Goal: Book appointment/travel/reservation

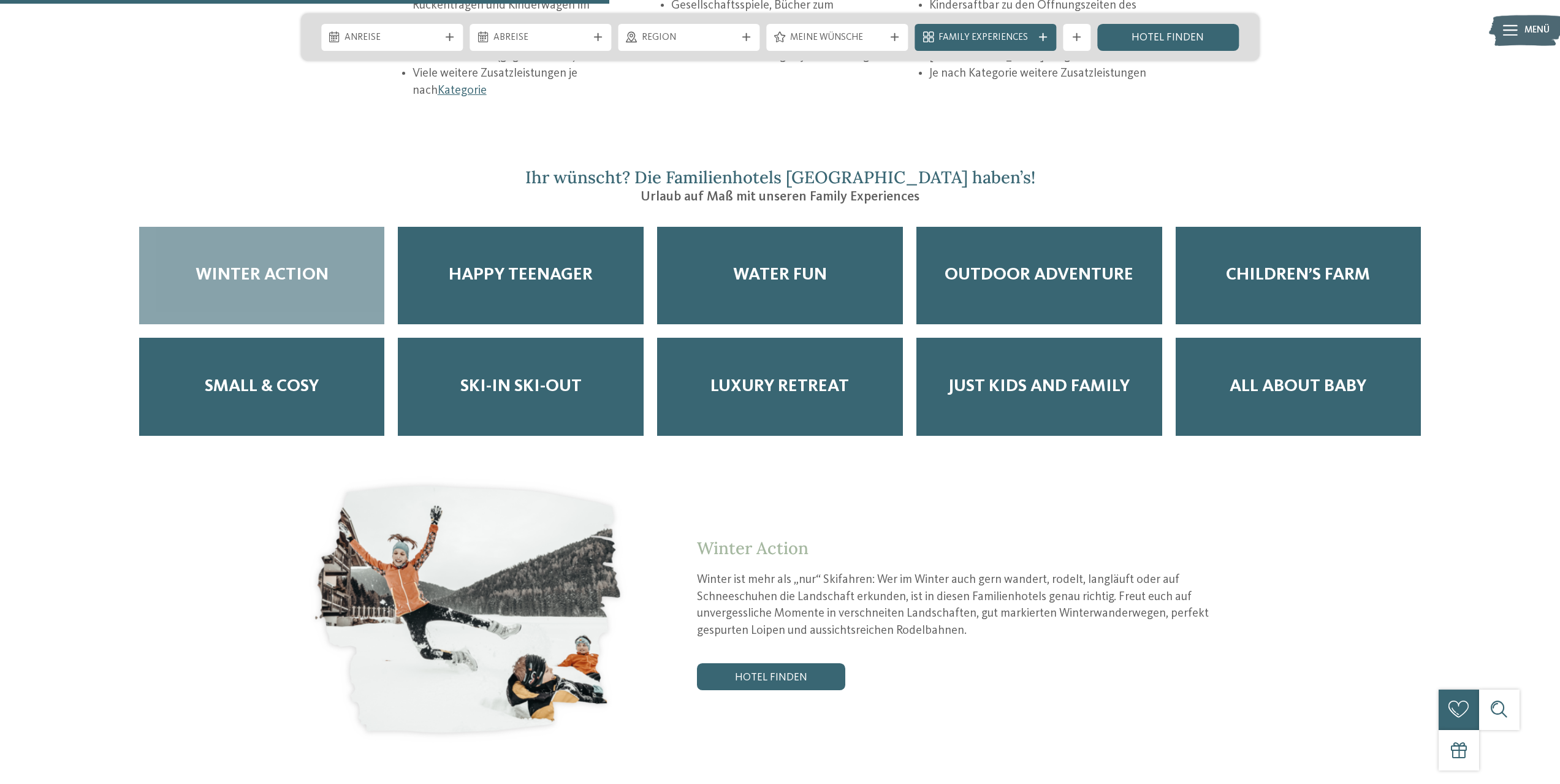
scroll to position [2445, 0]
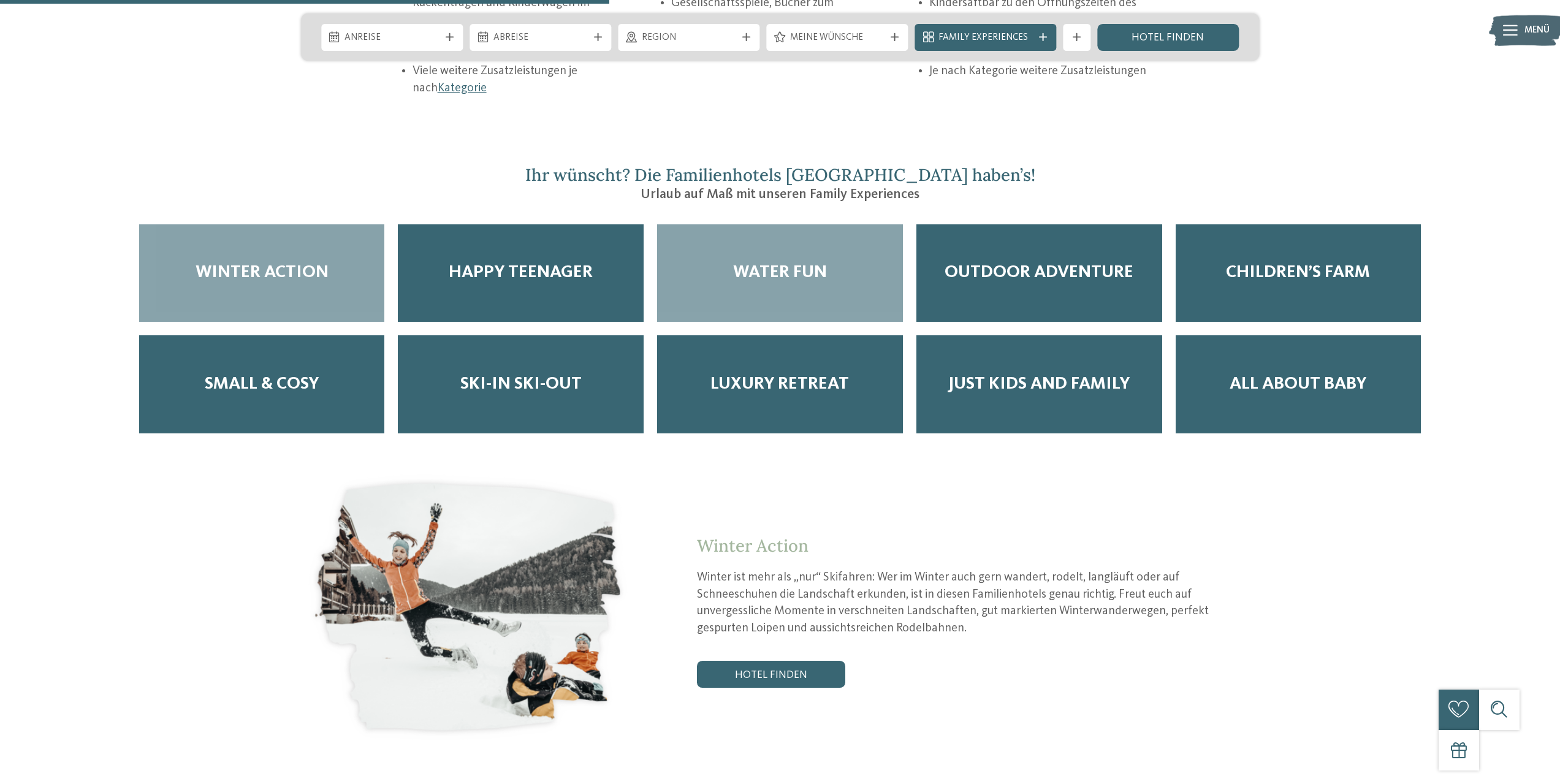
click at [805, 224] on div "Water Fun" at bounding box center [779, 273] width 246 height 98
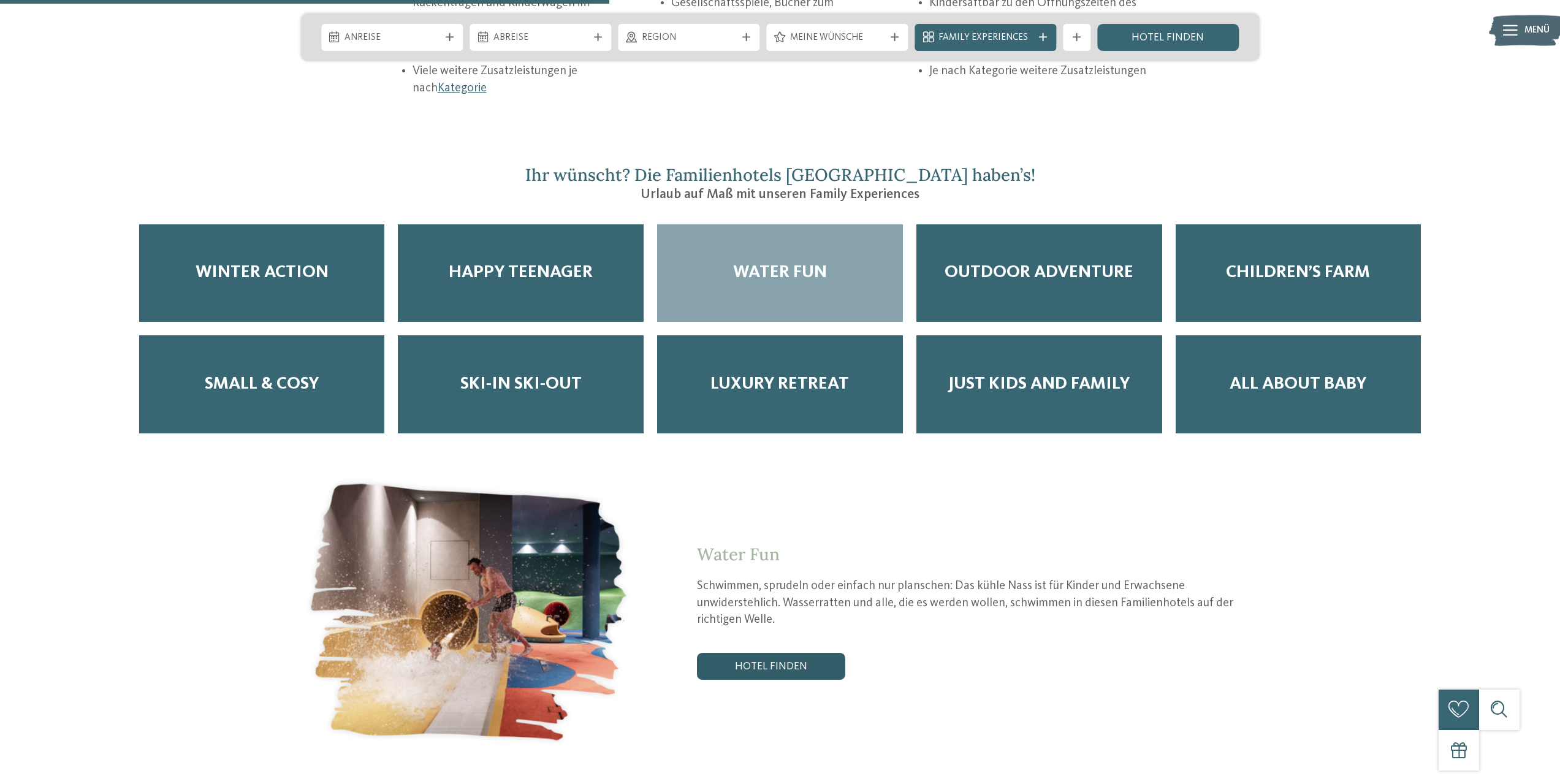
click at [814, 652] on link "Hotel finden" at bounding box center [771, 666] width 148 height 27
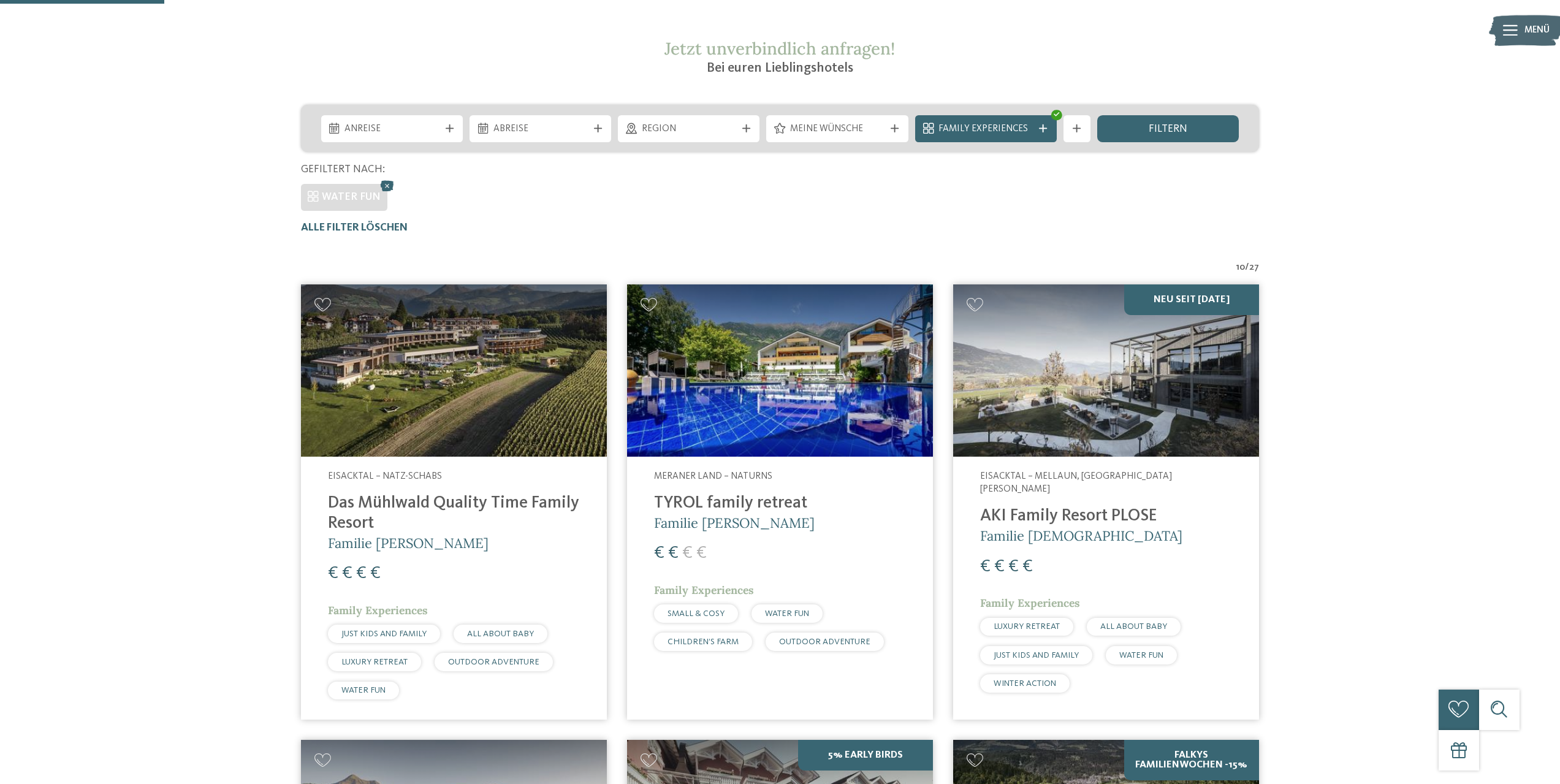
scroll to position [241, 0]
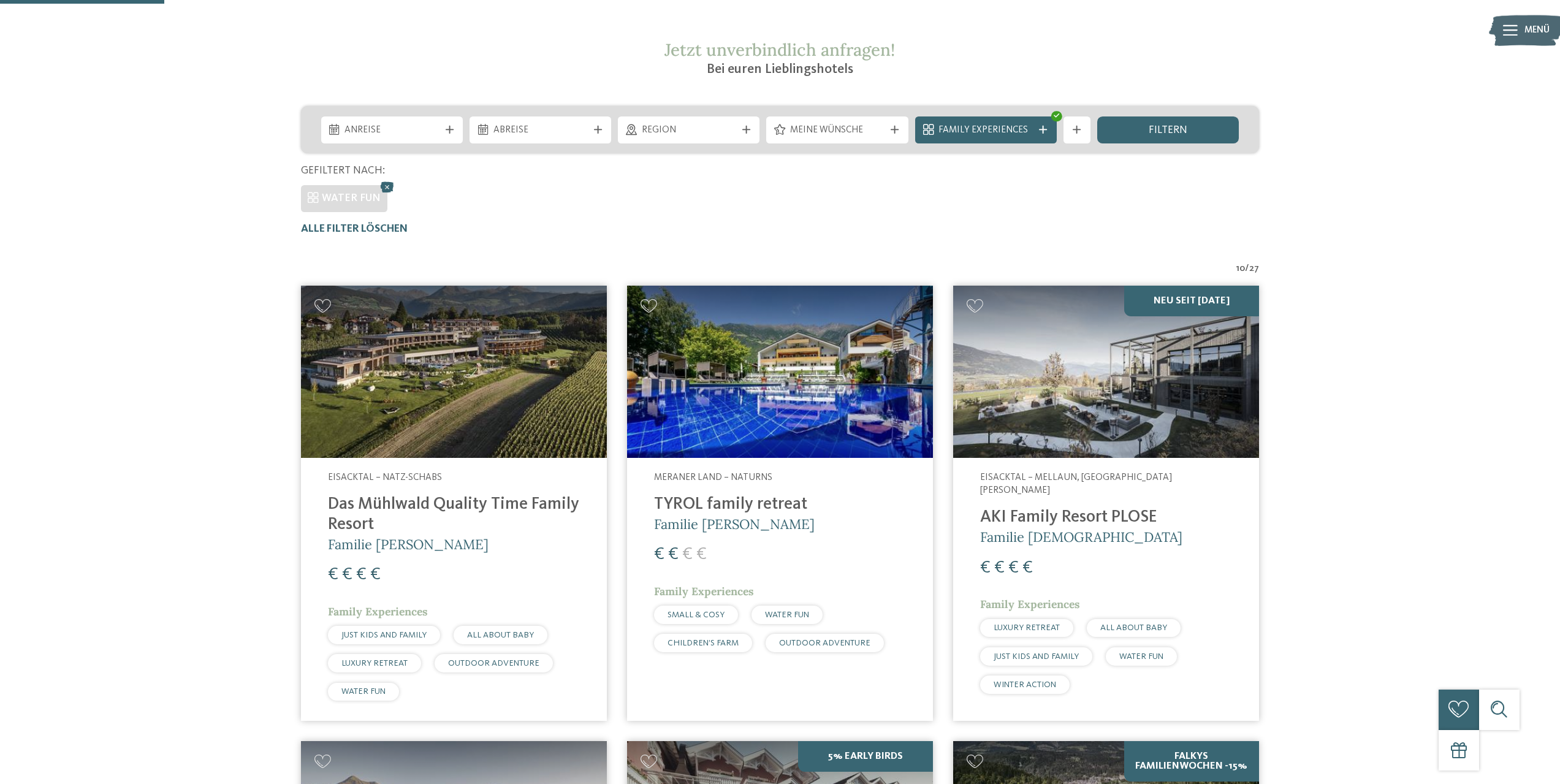
click at [826, 410] on img at bounding box center [780, 372] width 306 height 172
click at [1169, 398] on img at bounding box center [1106, 372] width 306 height 172
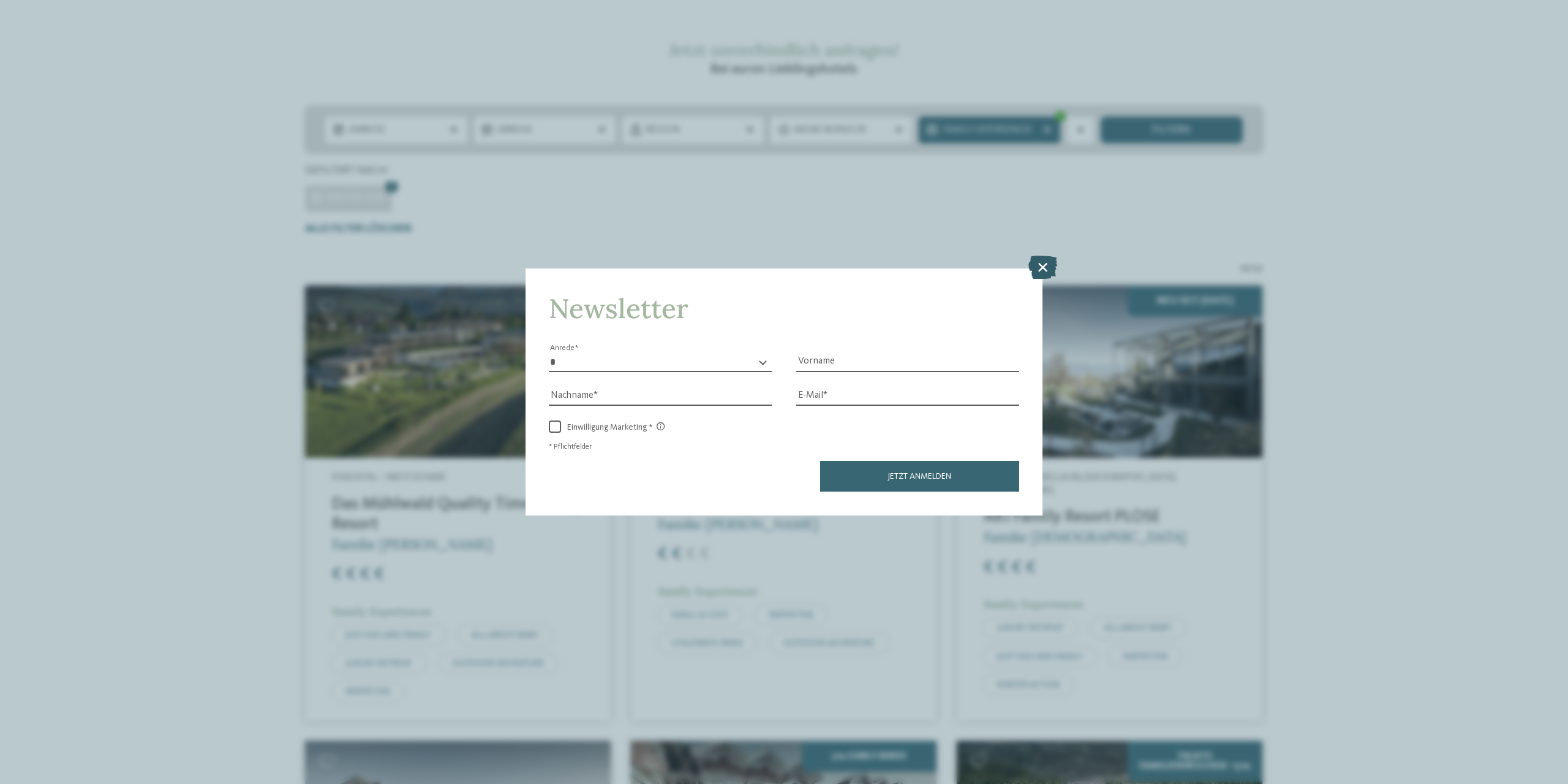
click at [1033, 260] on icon at bounding box center [1043, 267] width 29 height 23
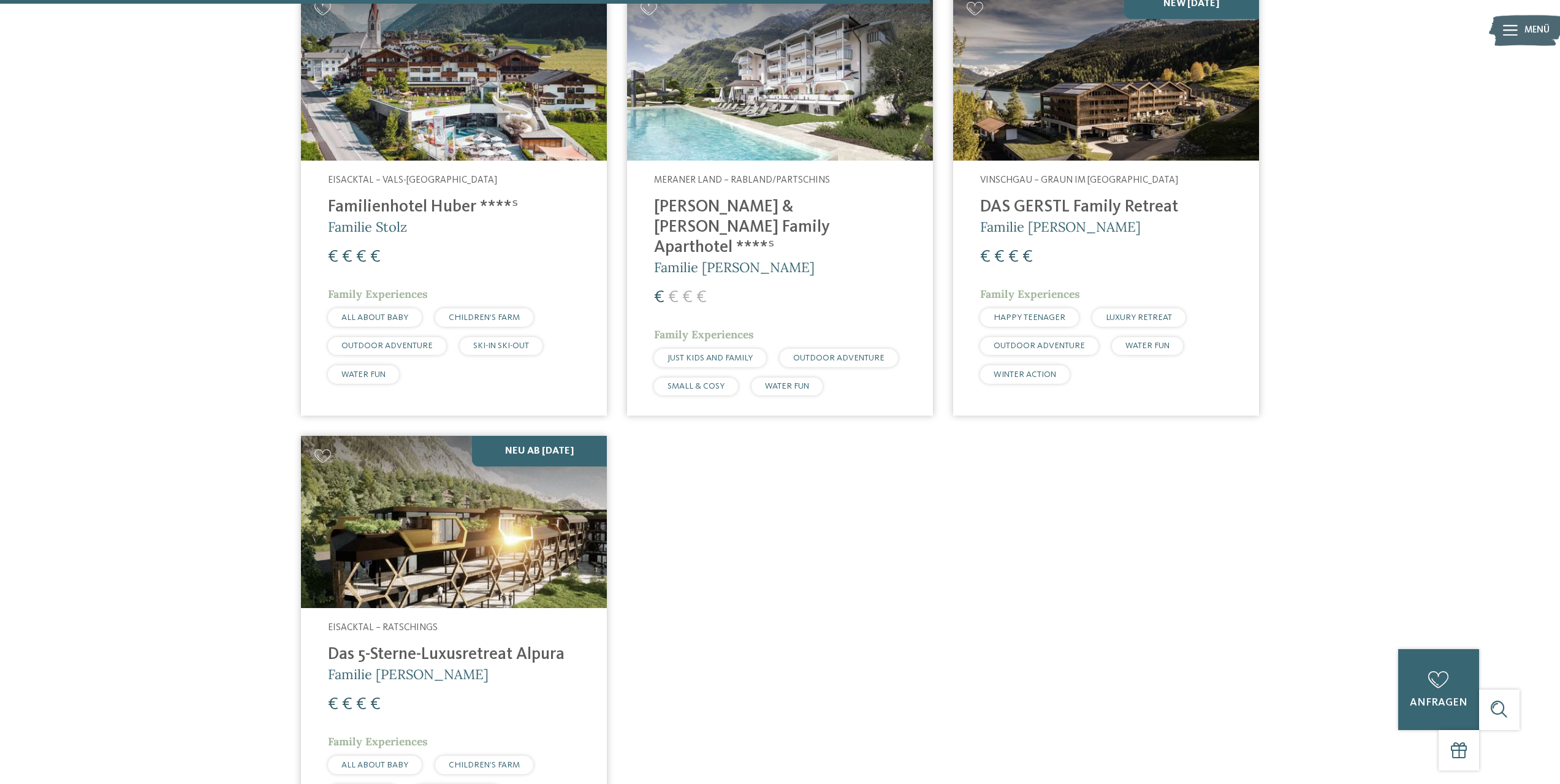
scroll to position [1298, 0]
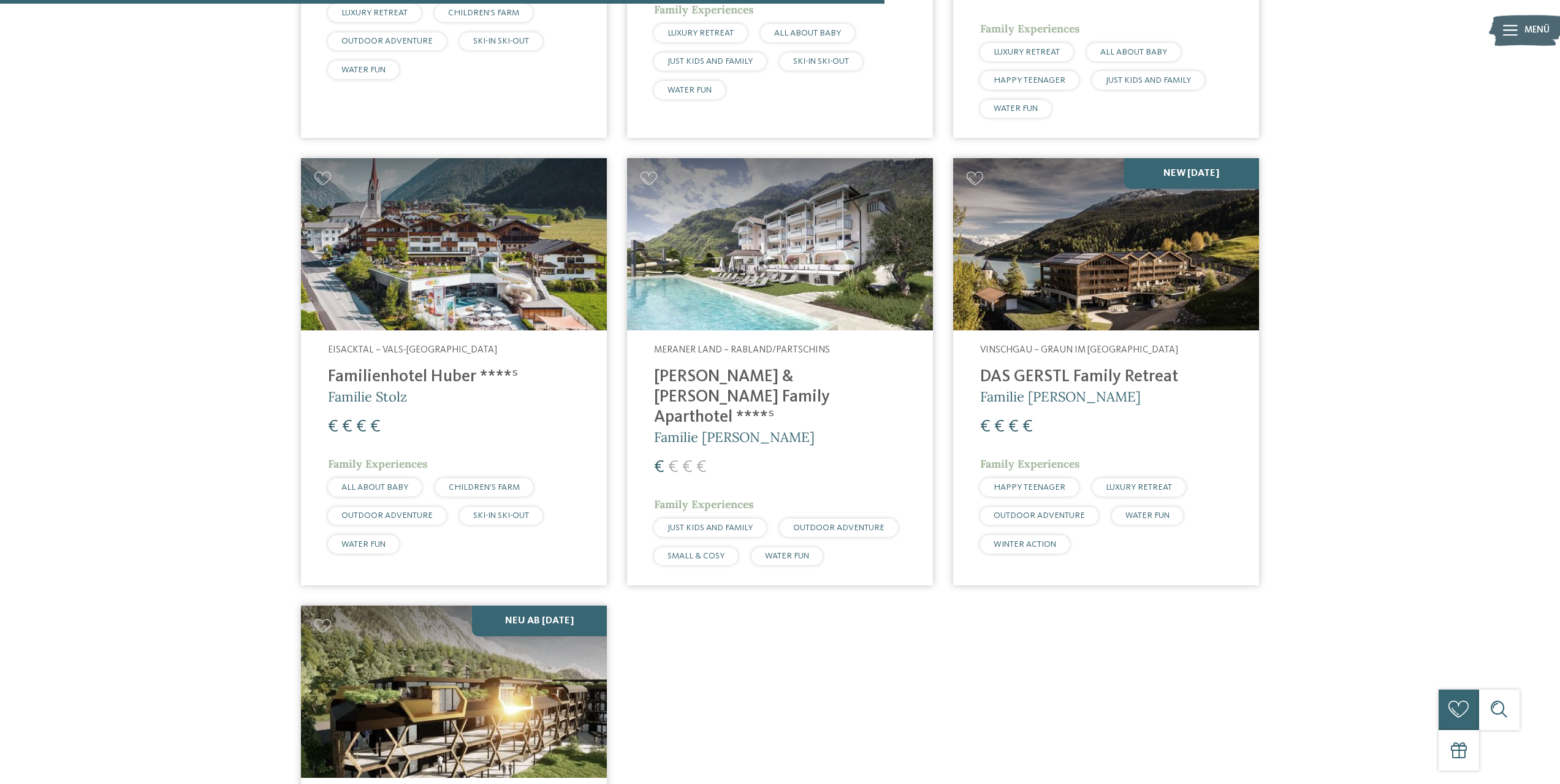
click at [457, 284] on img at bounding box center [454, 244] width 306 height 172
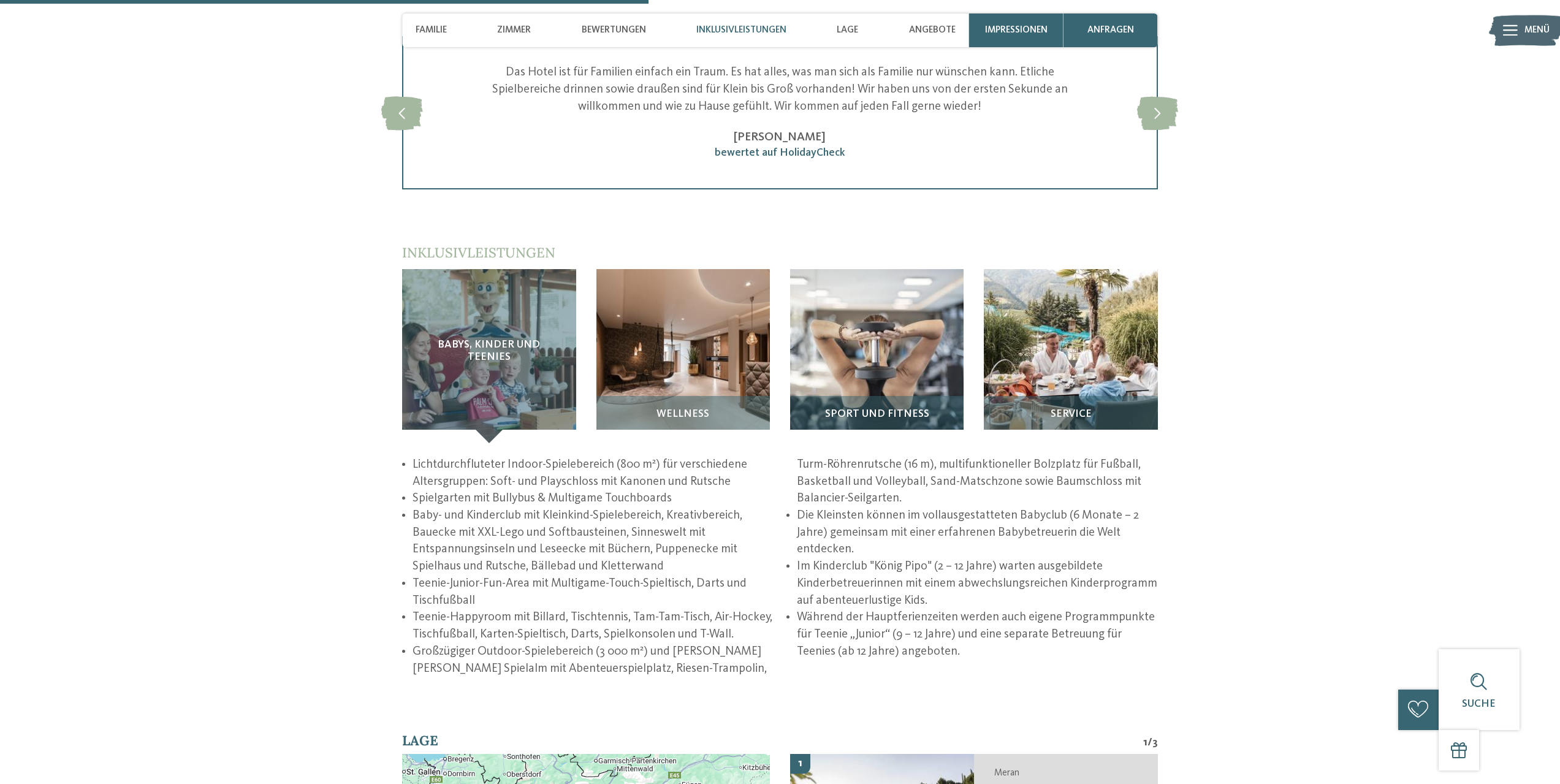
scroll to position [1812, 0]
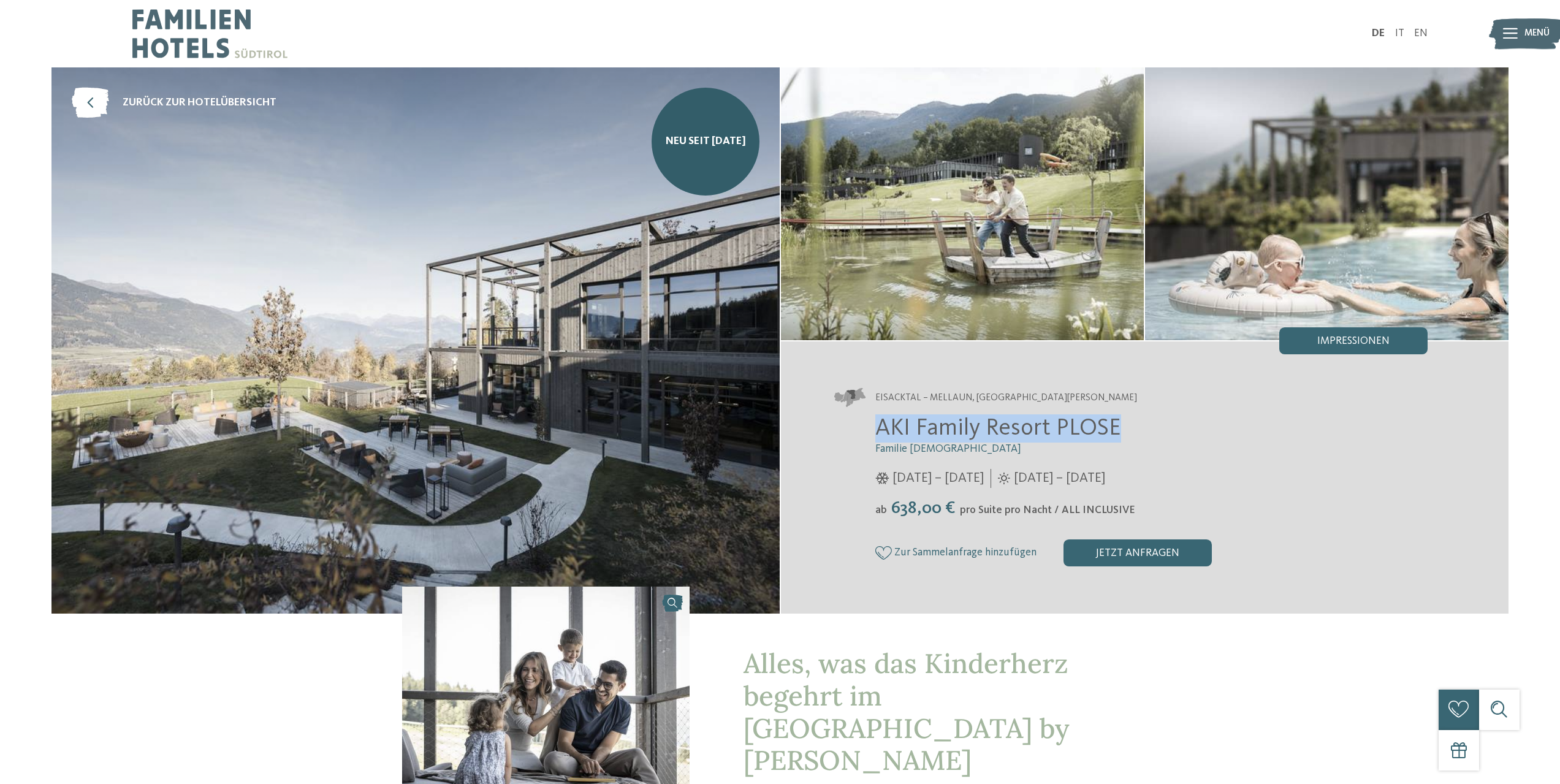
drag, startPoint x: 916, startPoint y: 428, endPoint x: 1156, endPoint y: 428, distance: 240.0
click at [1156, 428] on div "AKI Family Resort PLOSE Familie Sanoner 01.12.2025 – 12.04.2026 29.05. – 30.11.…" at bounding box center [1131, 490] width 593 height 152
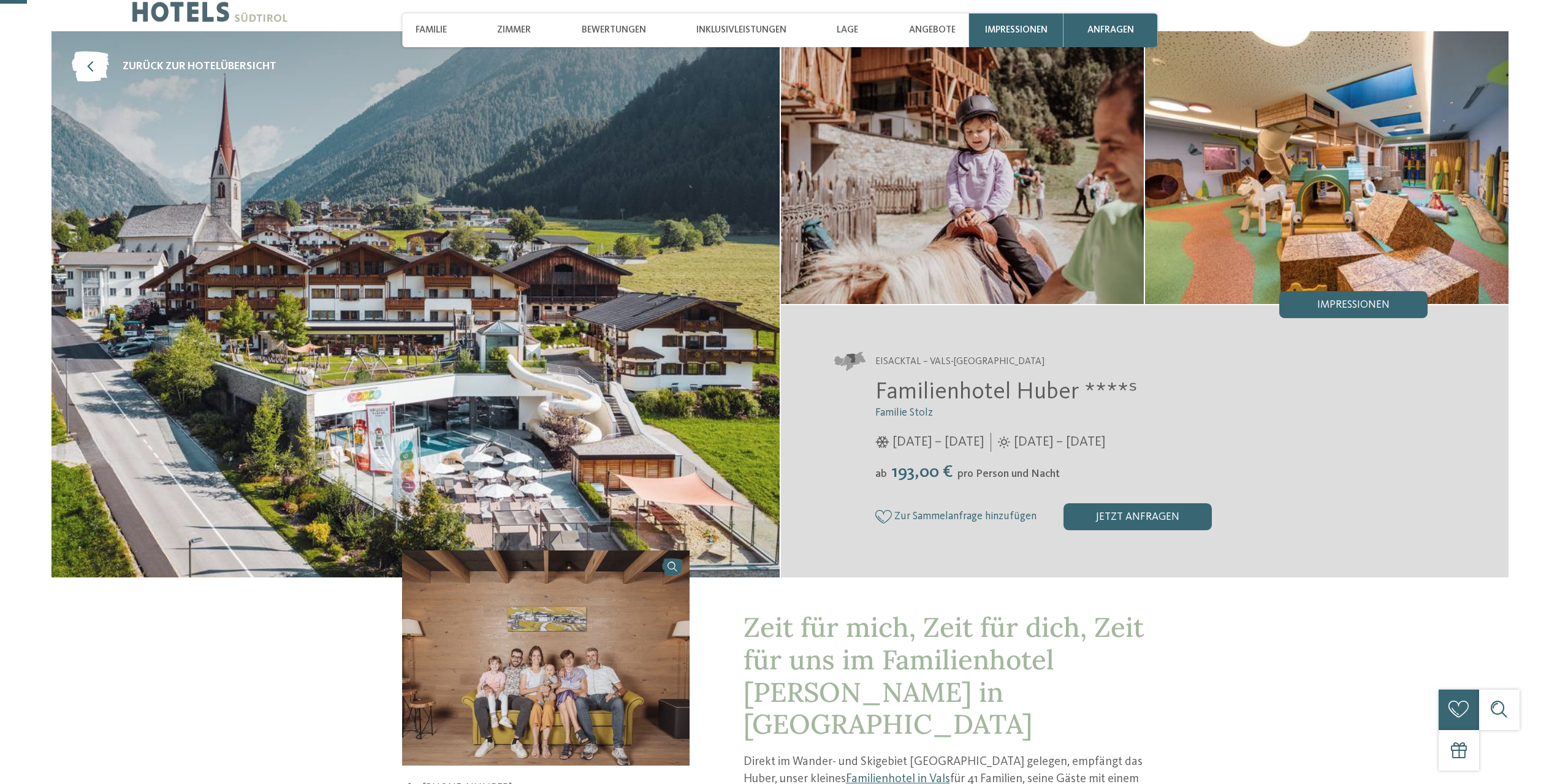
scroll to position [104, 0]
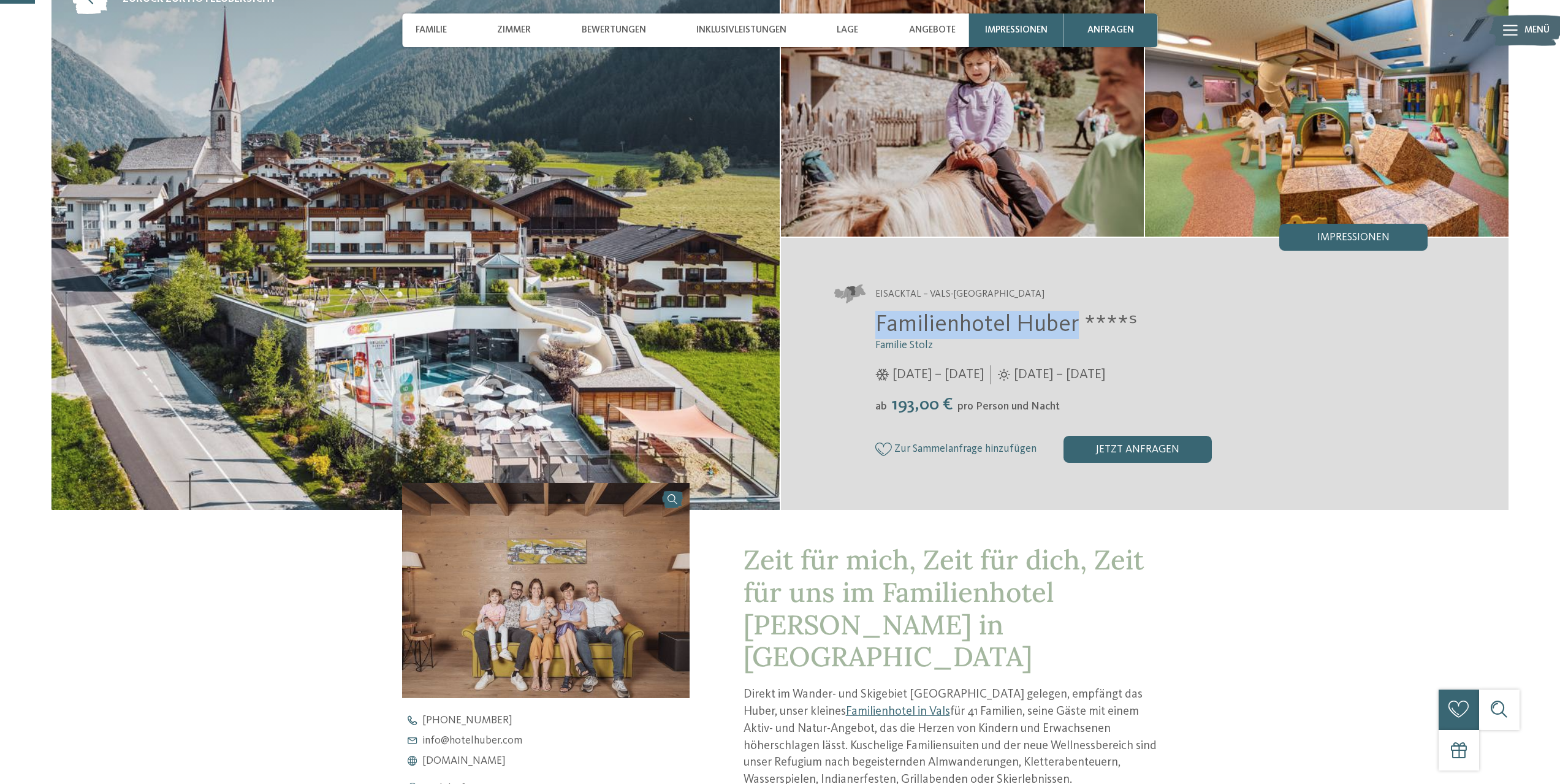
drag, startPoint x: 875, startPoint y: 323, endPoint x: 1074, endPoint y: 322, distance: 199.0
click at [1074, 322] on span "Familienhotel Huber ****ˢ" at bounding box center [1006, 324] width 263 height 23
